Goal: Task Accomplishment & Management: Complete application form

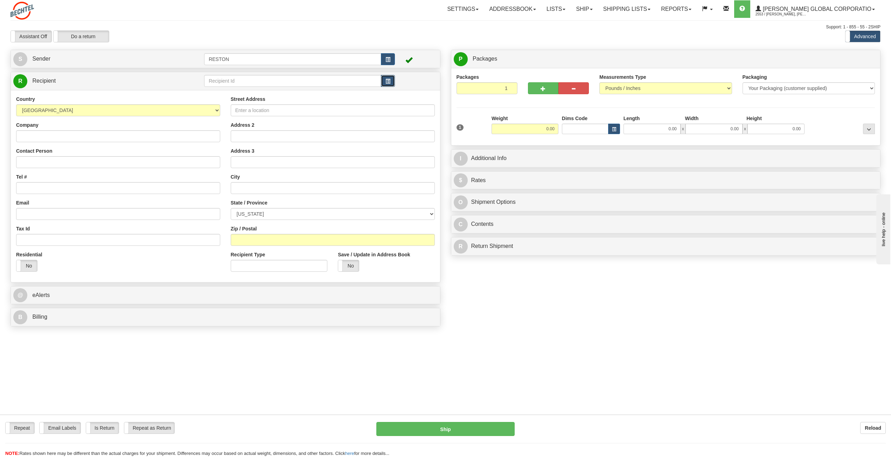
click at [387, 79] on span "button" at bounding box center [387, 81] width 5 height 5
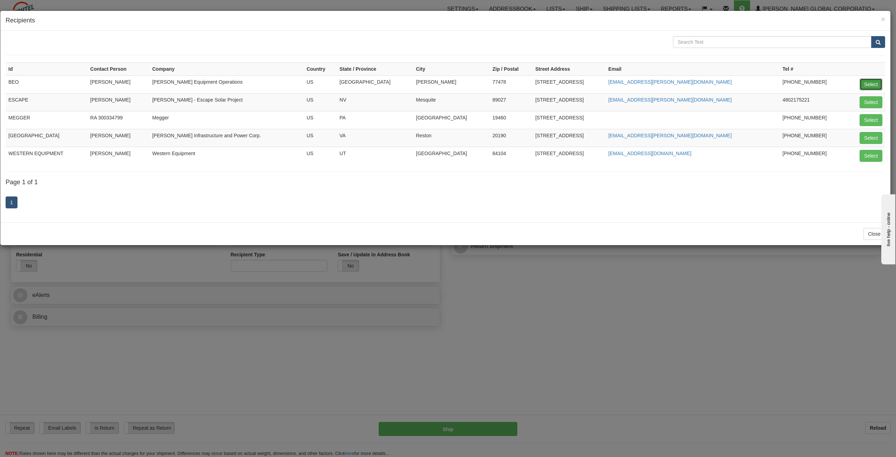
click at [532, 84] on button "Select" at bounding box center [871, 84] width 23 height 12
type input "BEO"
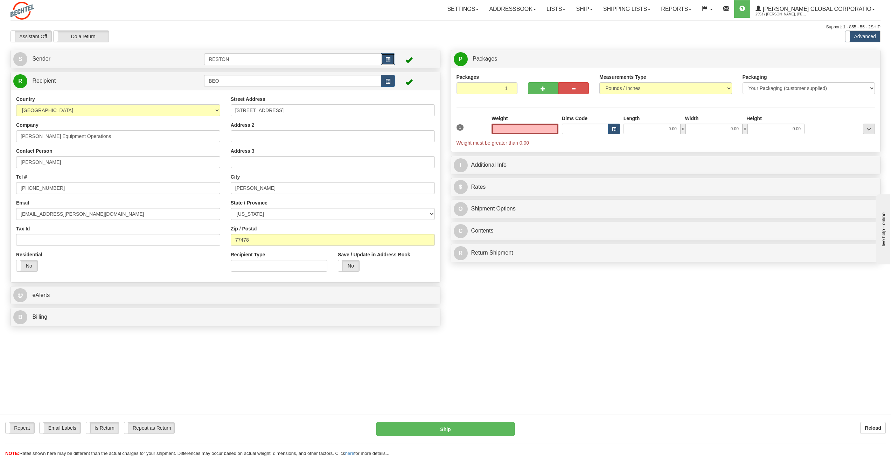
type input "0.00"
click at [386, 60] on span "button" at bounding box center [387, 59] width 5 height 5
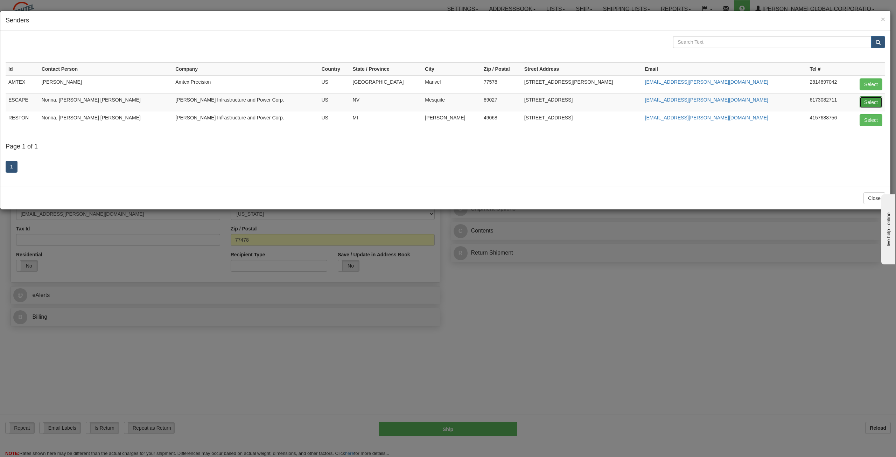
click at [532, 100] on button "Select" at bounding box center [871, 102] width 23 height 12
type input "ESCAPE"
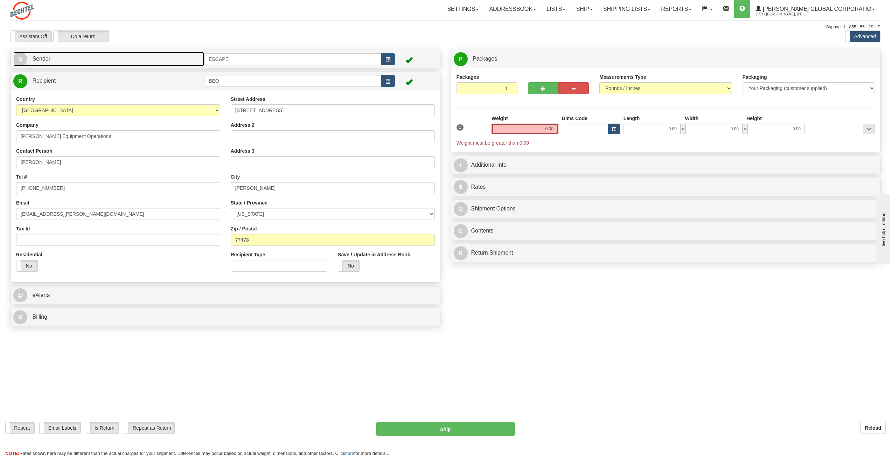
click at [155, 58] on link "S Sender" at bounding box center [108, 59] width 191 height 14
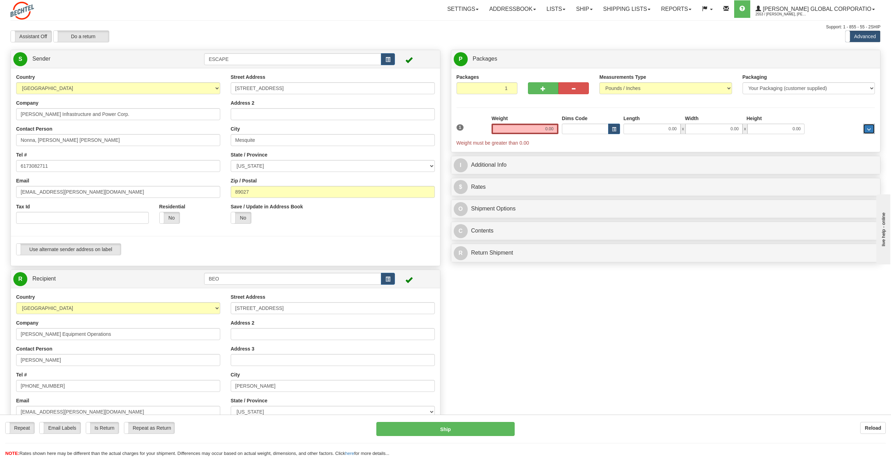
click at [532, 126] on button "..." at bounding box center [869, 129] width 12 height 10
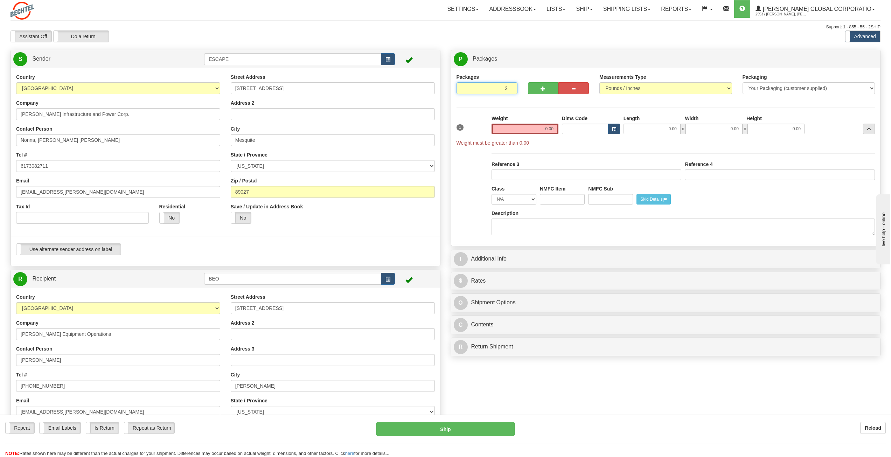
click at [510, 87] on input "2" at bounding box center [486, 88] width 61 height 12
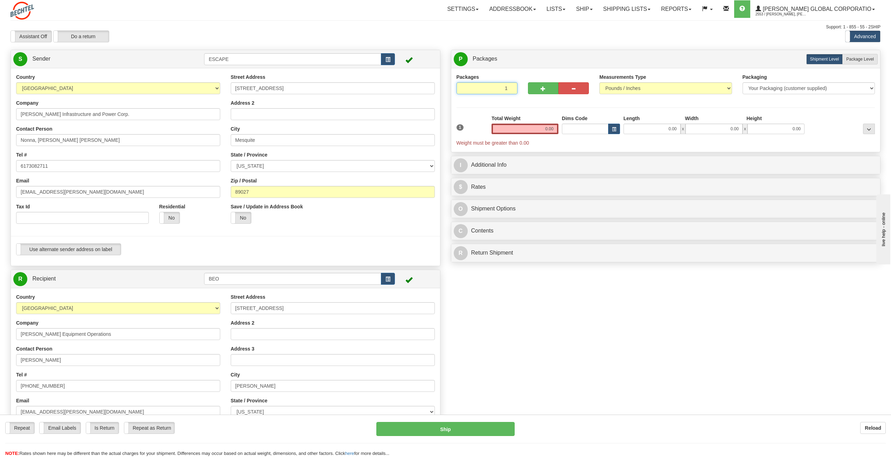
type input "1"
click at [510, 90] on input "1" at bounding box center [486, 88] width 61 height 12
click at [532, 90] on span "button" at bounding box center [573, 88] width 5 height 5
drag, startPoint x: 536, startPoint y: 128, endPoint x: 575, endPoint y: 128, distance: 39.2
click at [532, 128] on div "1 Weight 0.00 Dims Code 0.00" at bounding box center [666, 130] width 422 height 31
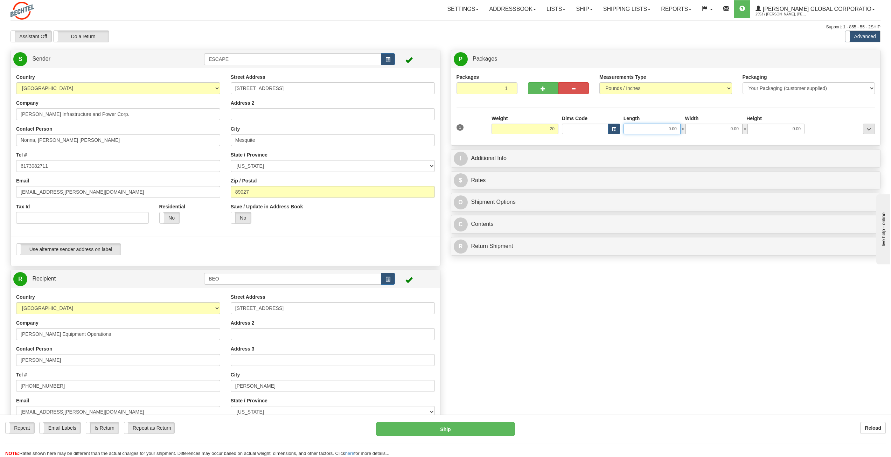
type input "20.00"
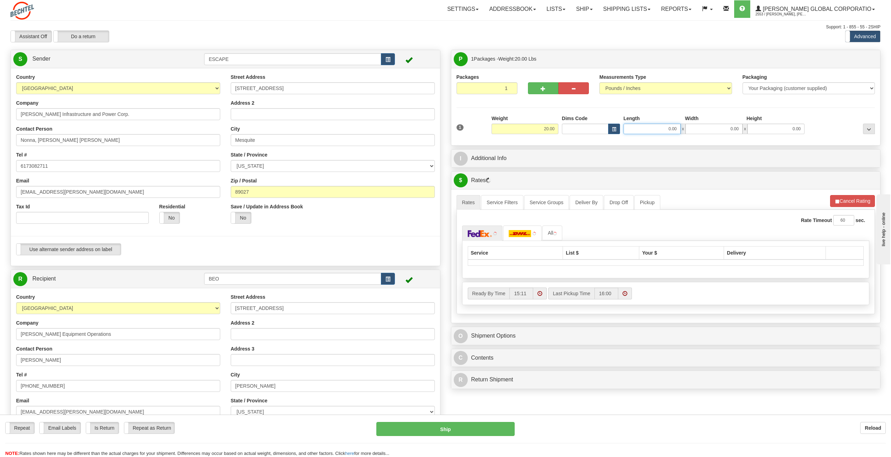
drag, startPoint x: 663, startPoint y: 126, endPoint x: 681, endPoint y: 126, distance: 17.8
click at [532, 126] on div "0.00 x 0.00 x 0.00" at bounding box center [713, 129] width 181 height 10
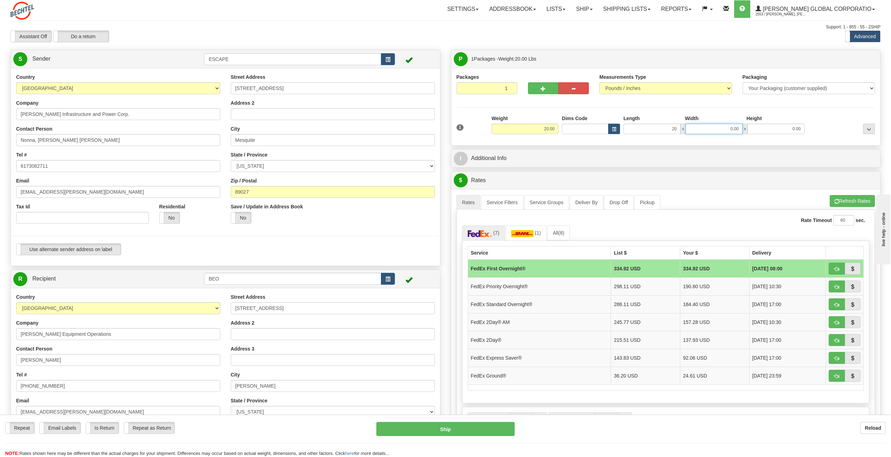
type input "20.00"
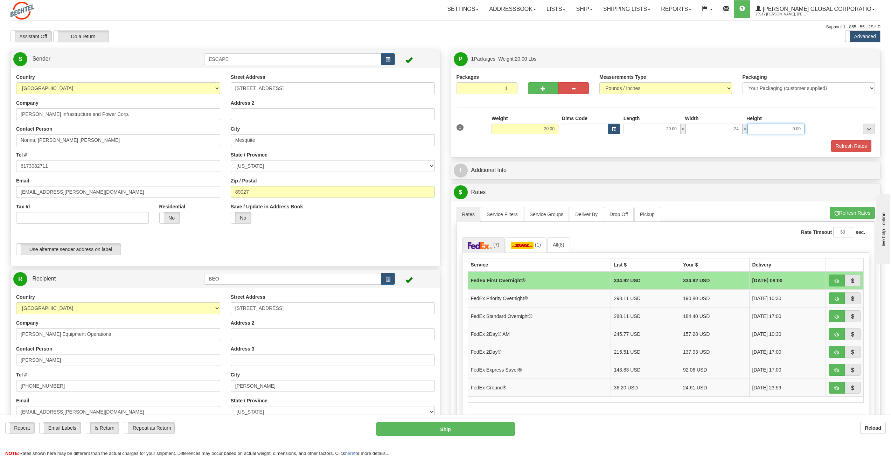
type input "24.00"
type input "12.00"
click at [532, 143] on div "Refresh Rates" at bounding box center [666, 146] width 422 height 12
click at [532, 85] on button "button" at bounding box center [573, 88] width 30 height 12
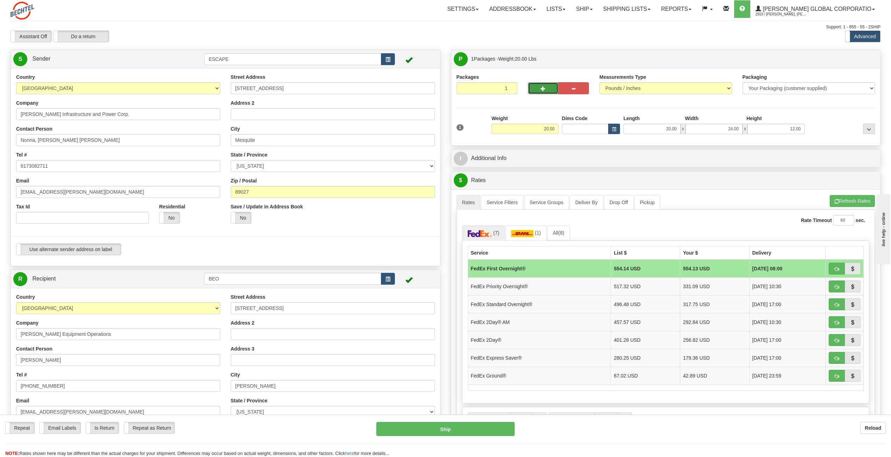
click at [532, 86] on button "button" at bounding box center [543, 88] width 30 height 12
click at [532, 83] on button "button" at bounding box center [573, 88] width 30 height 12
click at [532, 87] on button "button" at bounding box center [543, 88] width 30 height 12
type input "2"
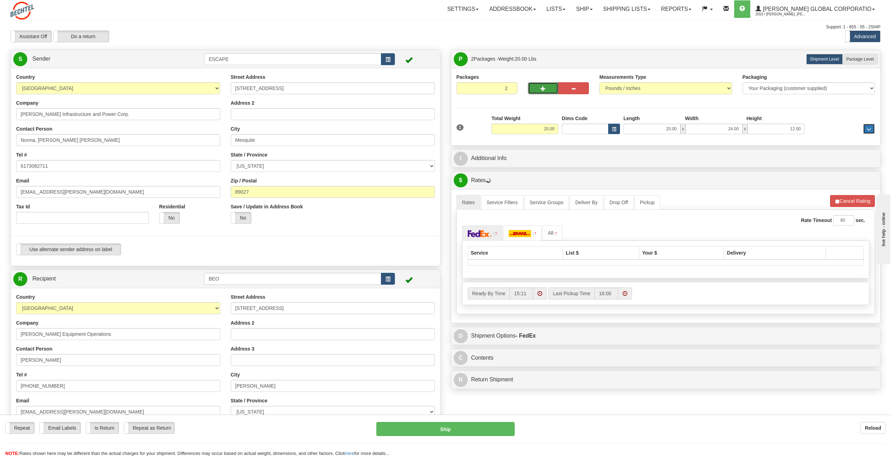
click at [532, 127] on button "..." at bounding box center [869, 129] width 12 height 10
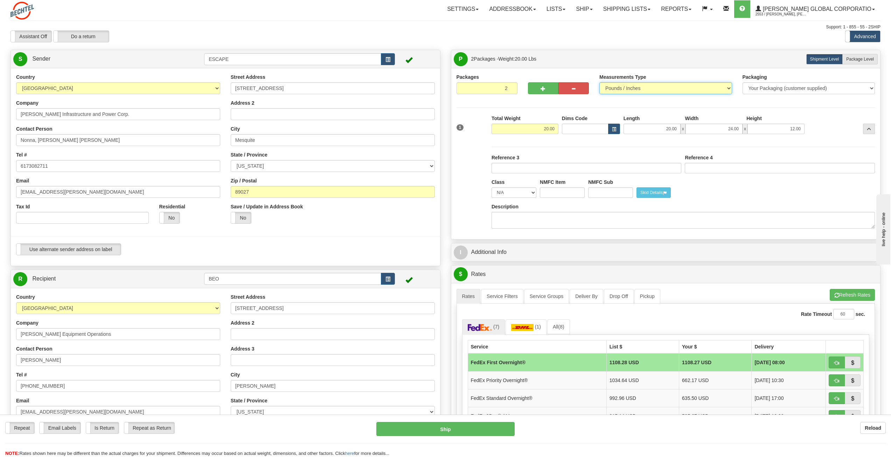
click at [532, 89] on select "Pounds / Inches Kilograms / Centimeters" at bounding box center [665, 88] width 133 height 12
click at [532, 98] on div "Packaging Your Packaging (customer supplied) Envelope (carrier supplied) Pack (…" at bounding box center [808, 86] width 143 height 26
click at [532, 58] on label "Package Level Pack.." at bounding box center [859, 59] width 35 height 10
radio input "true"
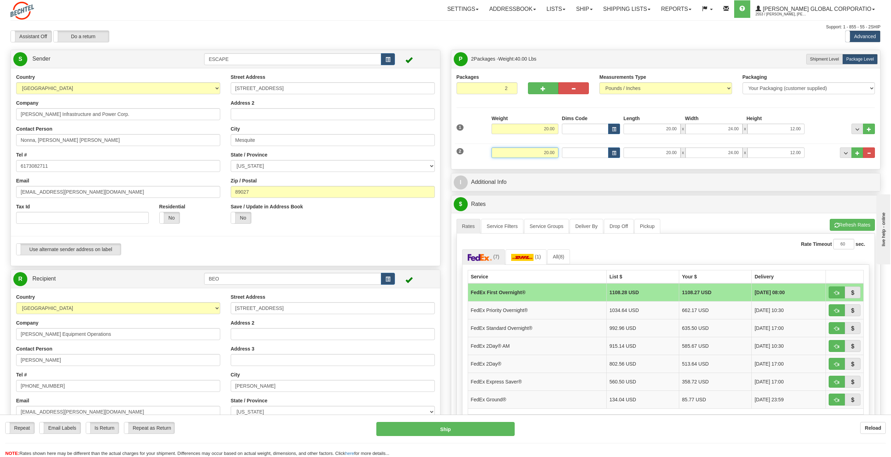
drag, startPoint x: 540, startPoint y: 154, endPoint x: 573, endPoint y: 154, distance: 32.5
click at [532, 154] on div "2 Weight 20.00 Dims Code Length Width Height" at bounding box center [666, 151] width 422 height 23
type input "5.00"
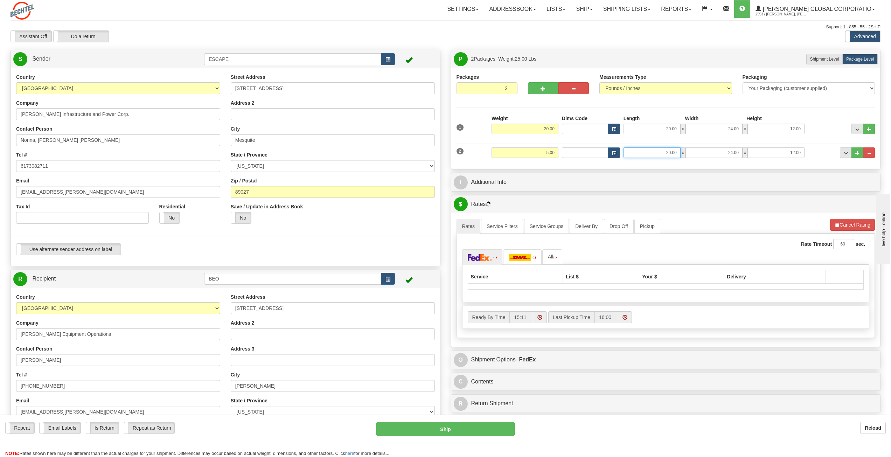
drag, startPoint x: 664, startPoint y: 149, endPoint x: 682, endPoint y: 149, distance: 17.9
click at [532, 149] on div "20.00 x 24.00 x 12.00" at bounding box center [713, 152] width 181 height 10
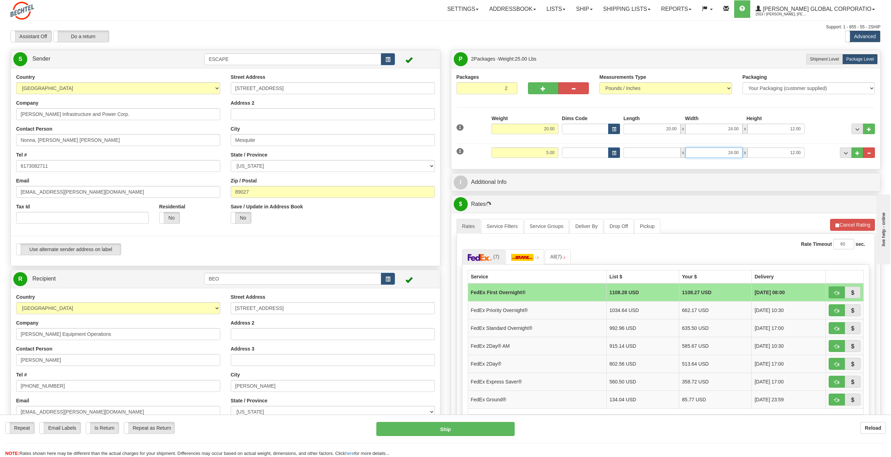
type input "0.00"
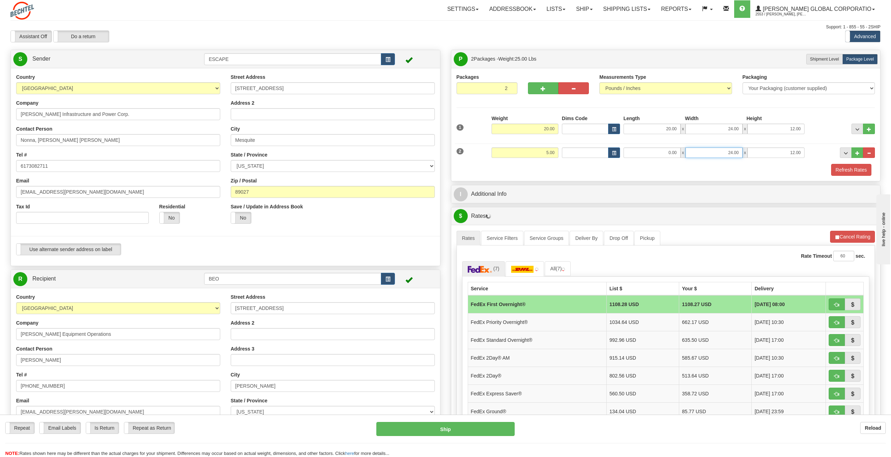
drag, startPoint x: 725, startPoint y: 150, endPoint x: 759, endPoint y: 150, distance: 34.6
click at [532, 150] on div "0.00 x 24.00 x 12.00" at bounding box center [713, 152] width 181 height 10
type input "0.00"
drag, startPoint x: 779, startPoint y: 153, endPoint x: 810, endPoint y: 152, distance: 31.5
click at [532, 152] on div "2 Weight 5.00 Dims Code Length Width Height" at bounding box center [666, 151] width 422 height 23
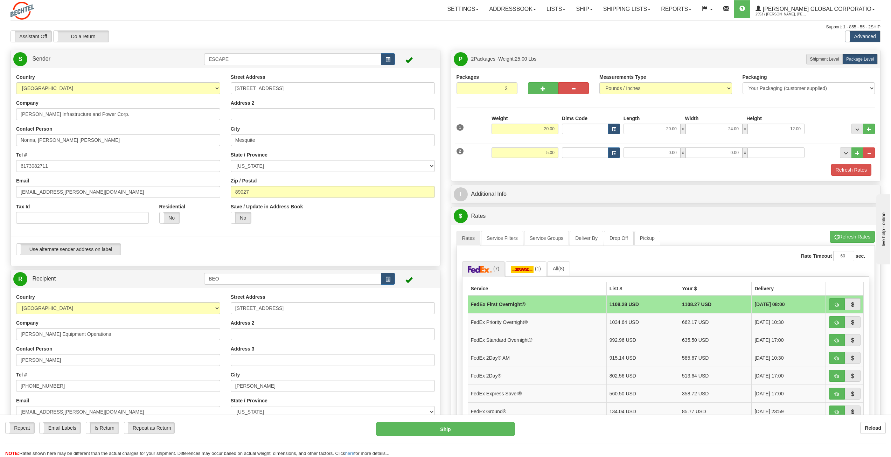
type input "0.00"
click at [532, 166] on div "Refresh Rates" at bounding box center [666, 170] width 422 height 12
drag, startPoint x: 657, startPoint y: 128, endPoint x: 686, endPoint y: 124, distance: 29.3
click at [532, 124] on div "20.00 x 24.00 x 12.00" at bounding box center [713, 129] width 181 height 10
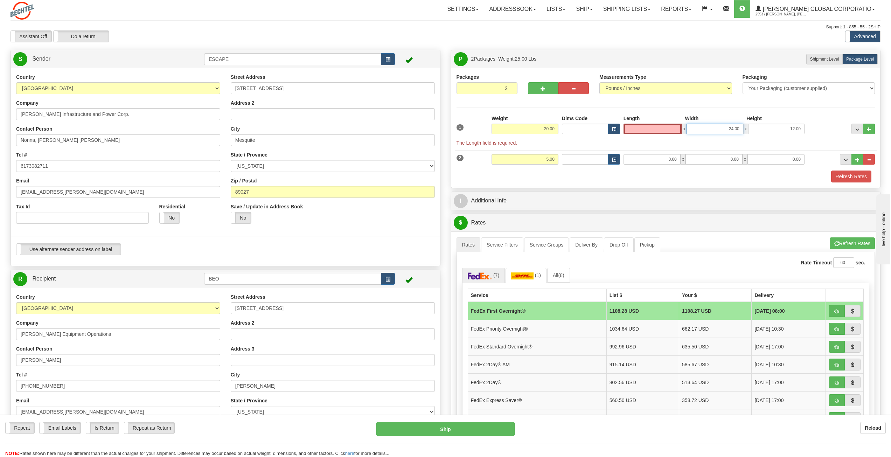
type input "0.00"
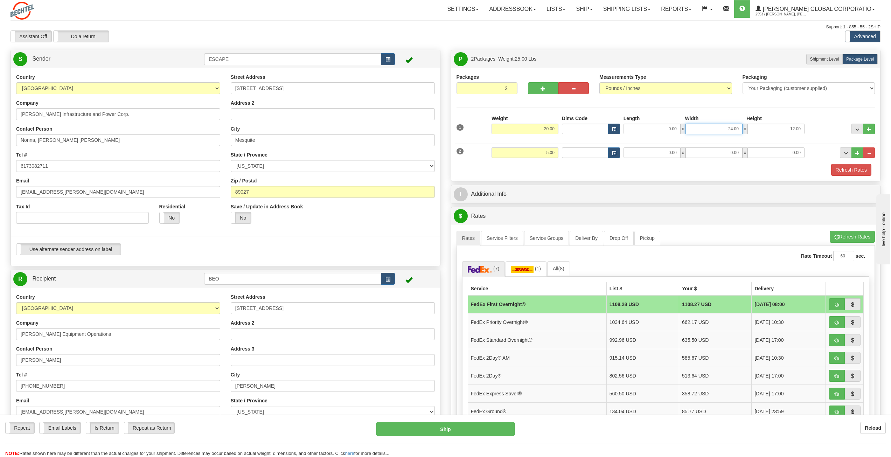
drag, startPoint x: 710, startPoint y: 129, endPoint x: 741, endPoint y: 128, distance: 30.5
click at [532, 128] on input "24.00" at bounding box center [713, 129] width 57 height 10
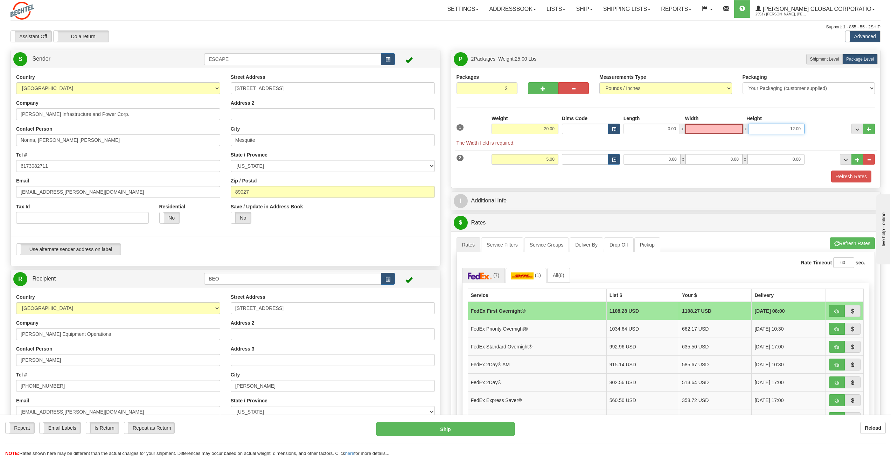
type input "0.00"
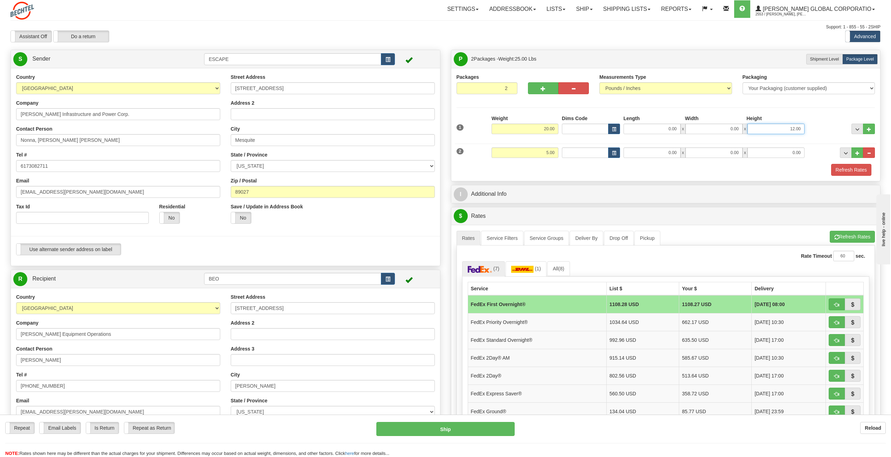
drag, startPoint x: 768, startPoint y: 129, endPoint x: 819, endPoint y: 129, distance: 50.4
click at [532, 129] on div "1 Weight 20.00 Dims Code x x" at bounding box center [666, 127] width 422 height 25
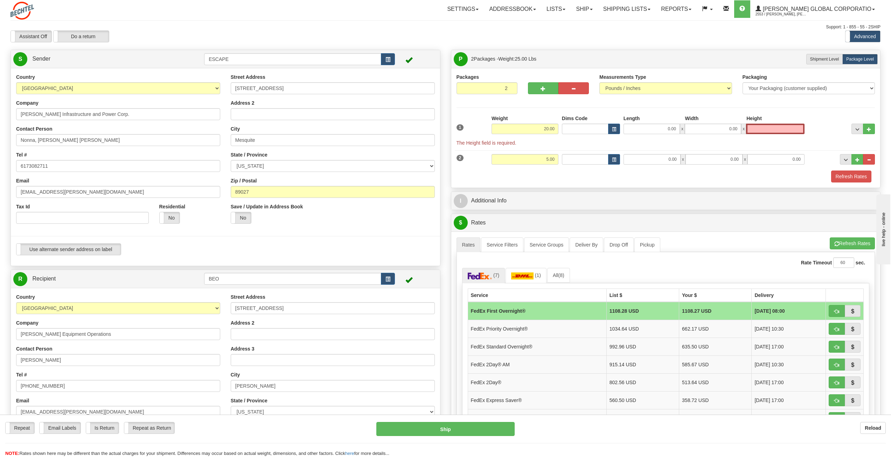
type input "0.00"
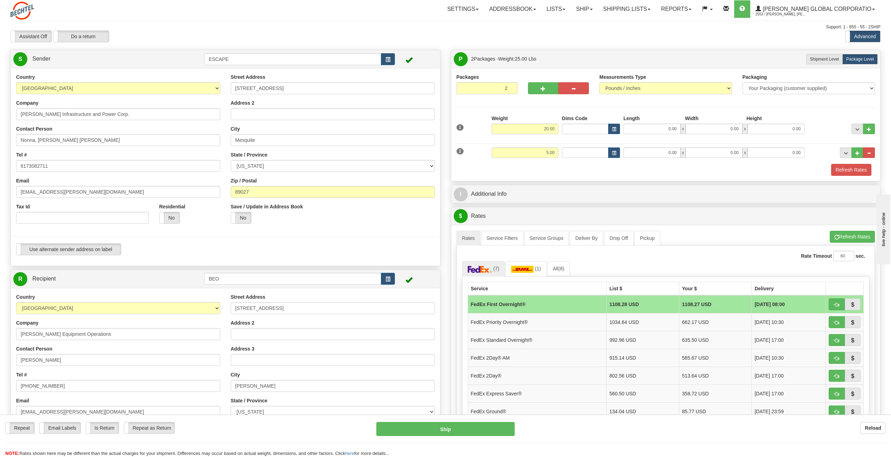
click at [532, 172] on div "Refresh Rates" at bounding box center [666, 170] width 422 height 12
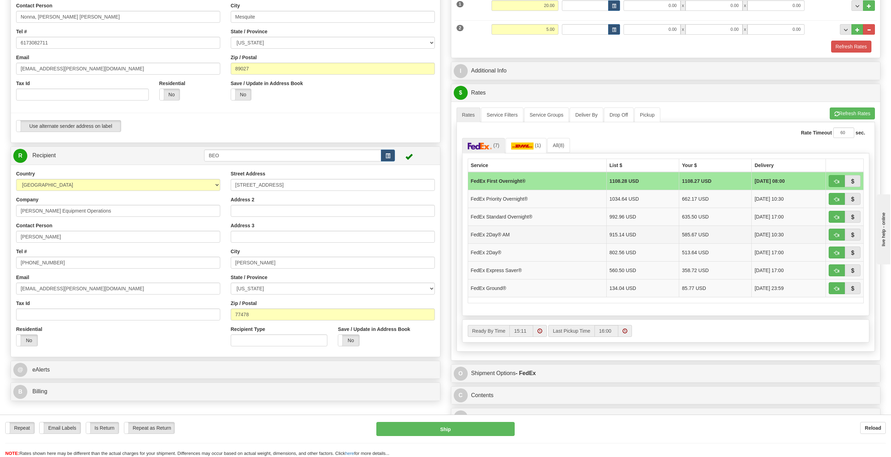
scroll to position [140, 0]
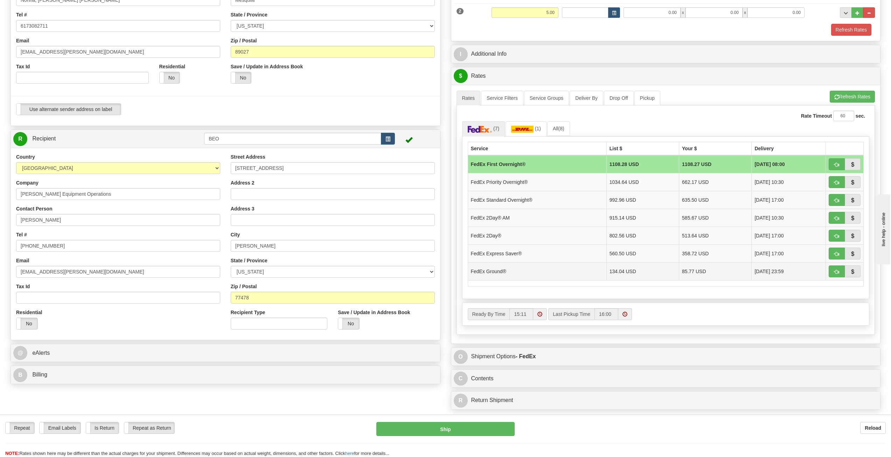
click at [532, 255] on td "85.77 USD" at bounding box center [715, 271] width 72 height 18
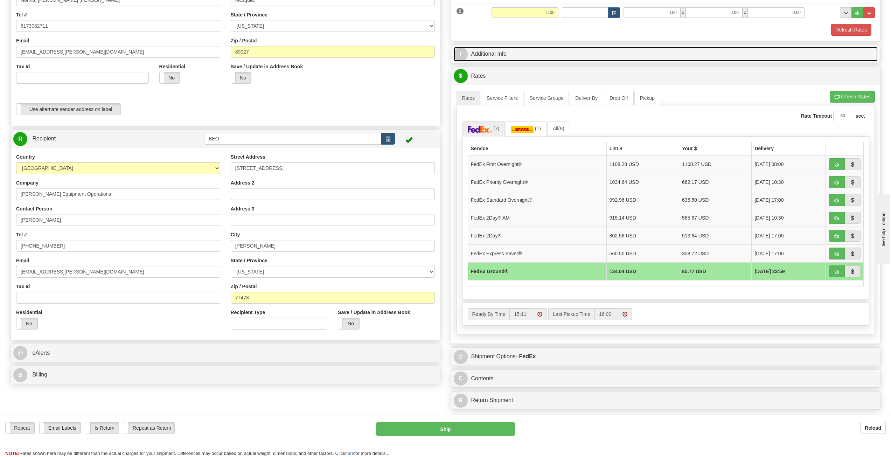
click at [485, 50] on link "I Additional Info" at bounding box center [666, 54] width 424 height 14
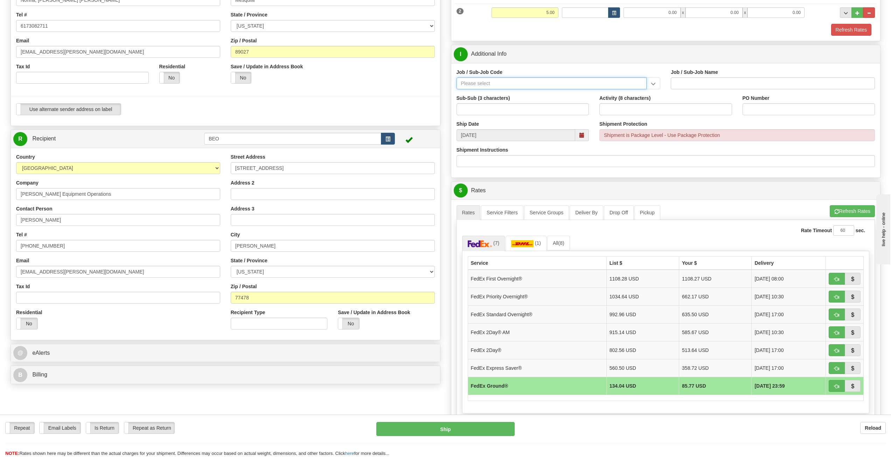
click at [532, 86] on input "Job / Sub-Job Code" at bounding box center [551, 83] width 190 height 12
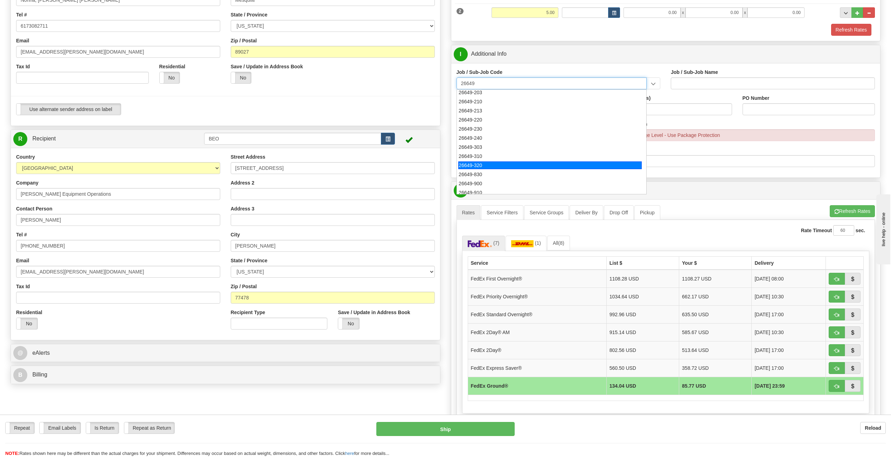
scroll to position [105, 0]
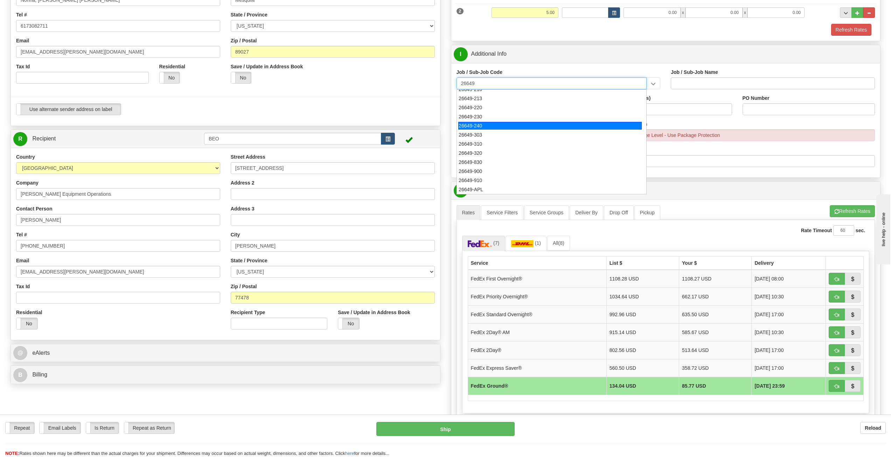
click at [487, 128] on div "26649-240" at bounding box center [549, 126] width 183 height 8
type input "26649-240"
type input "ESCAPE SOLAR PROJECT - MATERIALS"
type input "26649-240"
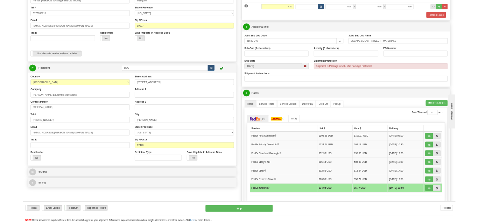
scroll to position [140, 0]
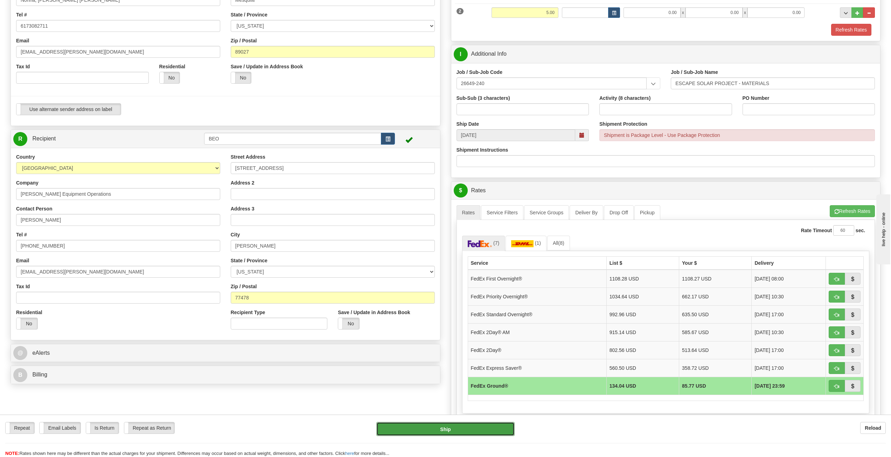
click at [445, 255] on button "Ship" at bounding box center [445, 429] width 138 height 14
type input "92"
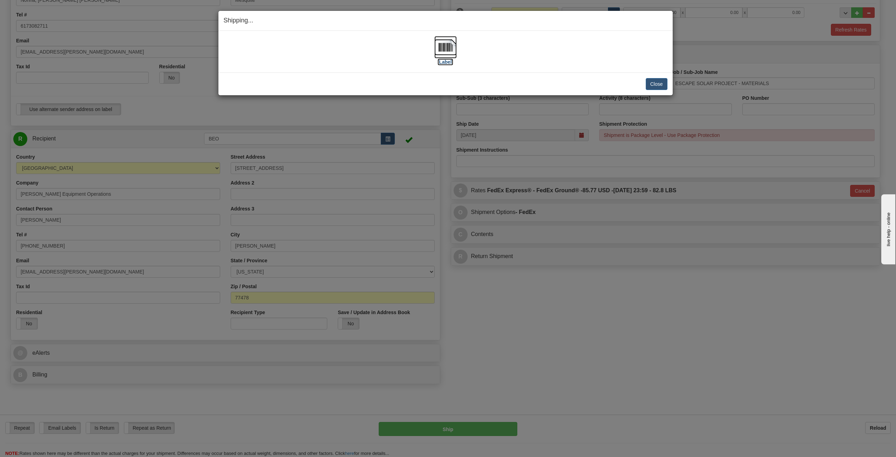
click at [446, 48] on img at bounding box center [445, 47] width 22 height 22
